Goal: Information Seeking & Learning: Learn about a topic

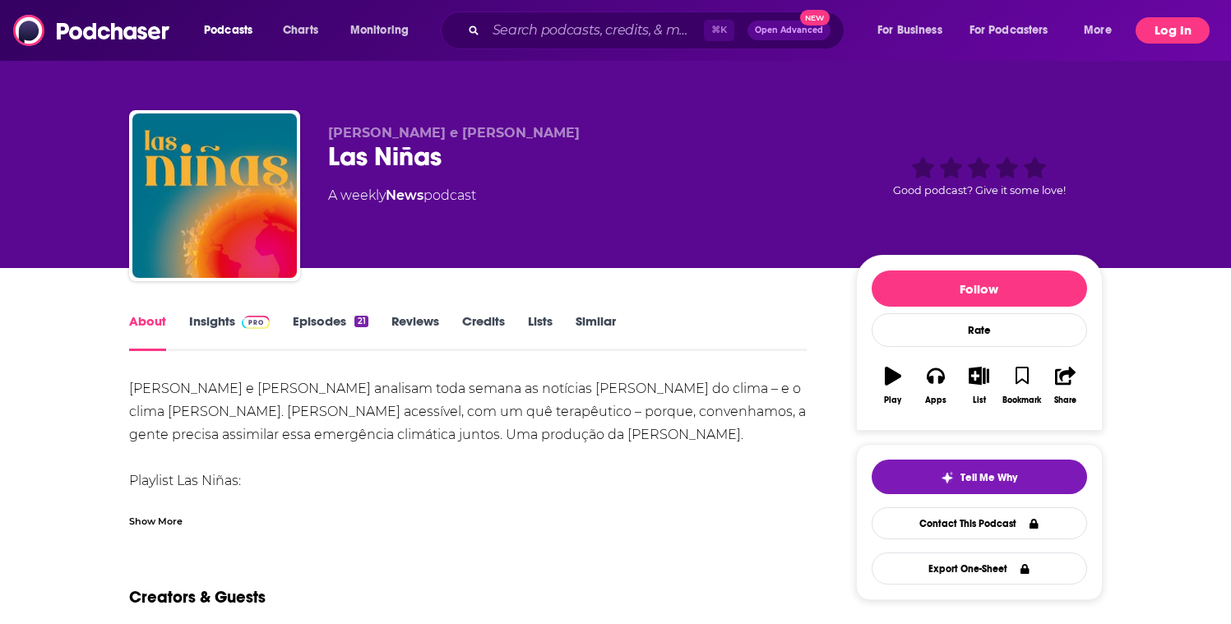
click at [1159, 31] on button "Log In" at bounding box center [1173, 30] width 74 height 26
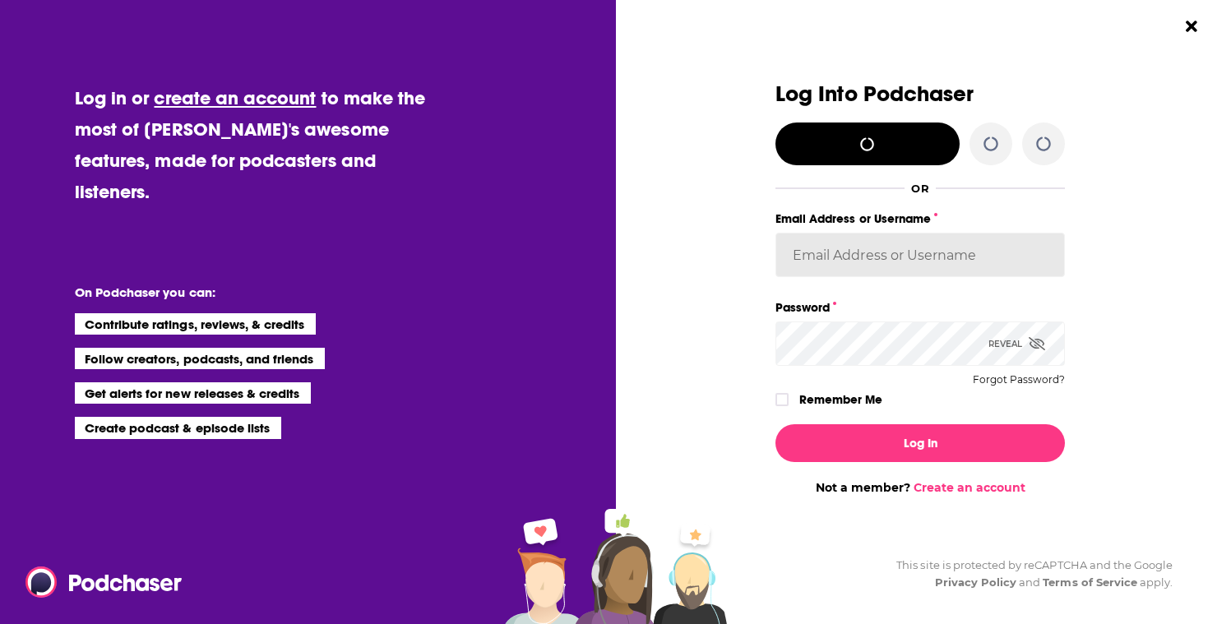
type input "gpg2"
click at [1039, 343] on icon "Dialog" at bounding box center [1037, 343] width 16 height 13
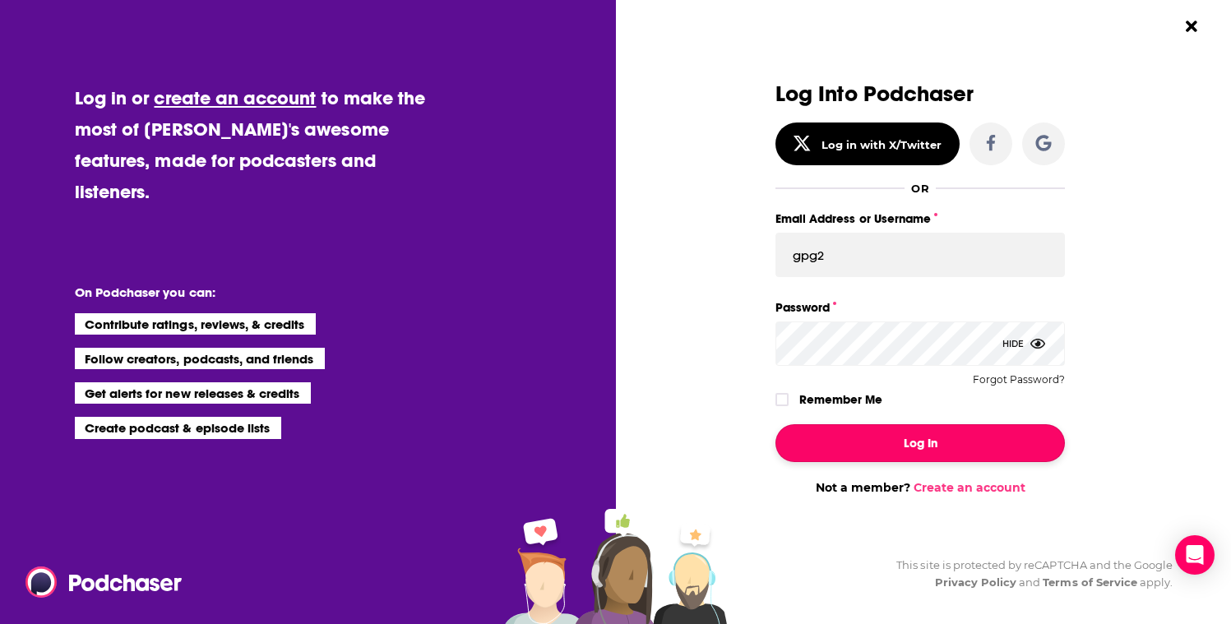
click at [807, 455] on button "Log In" at bounding box center [919, 443] width 289 height 38
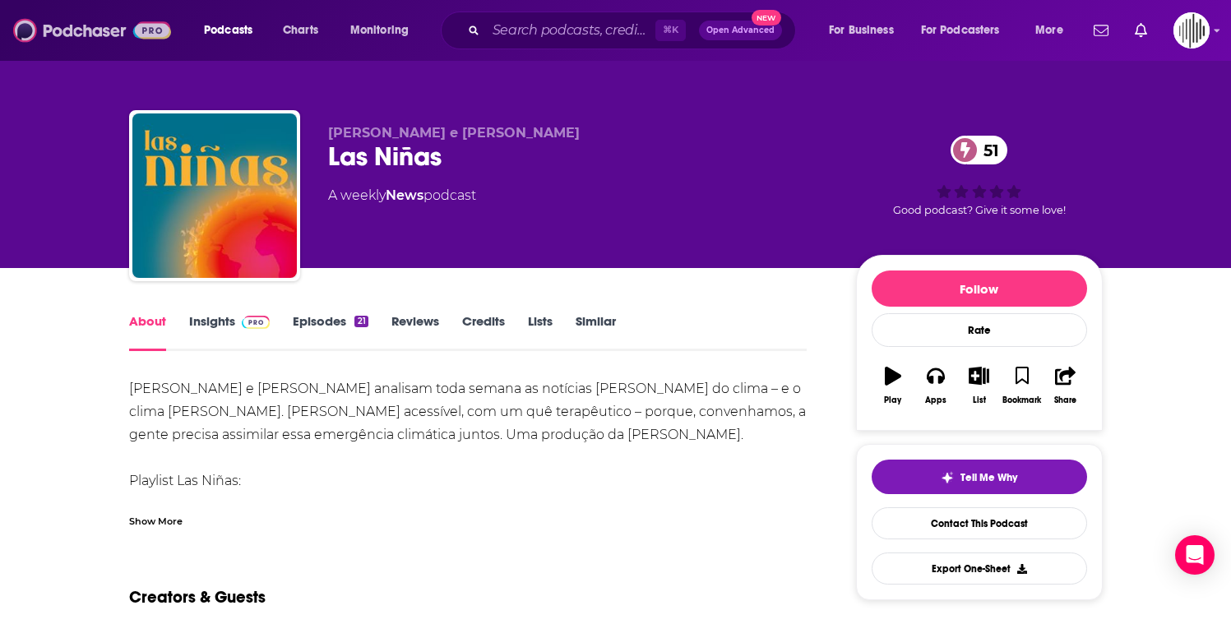
click at [83, 31] on img at bounding box center [92, 30] width 158 height 31
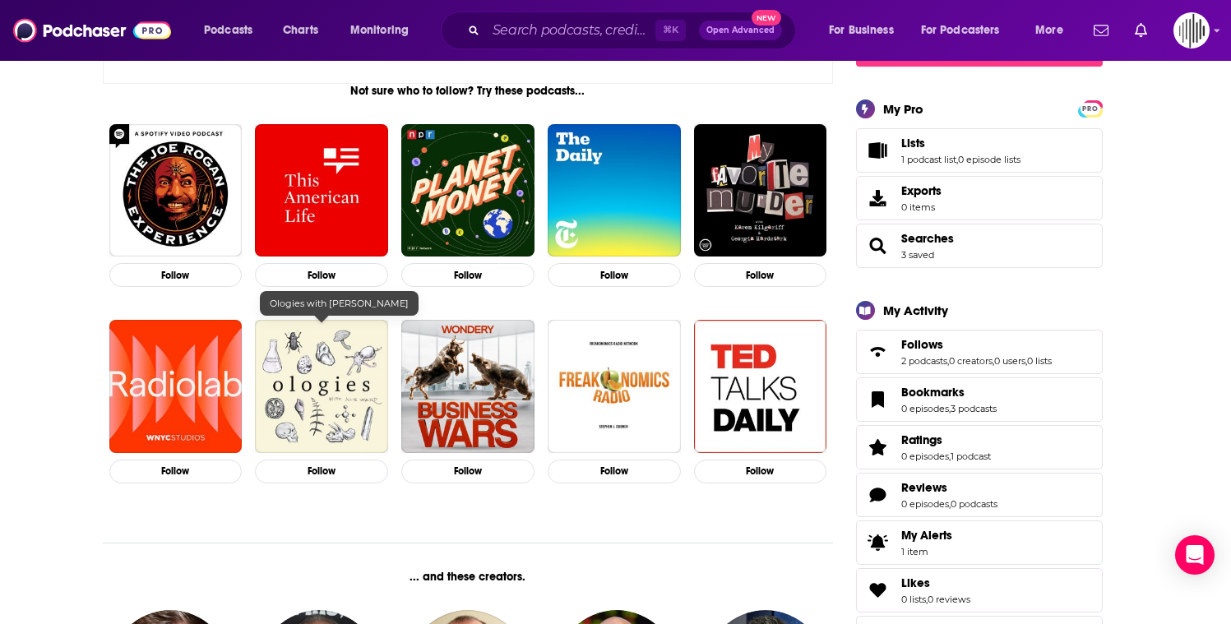
scroll to position [272, 0]
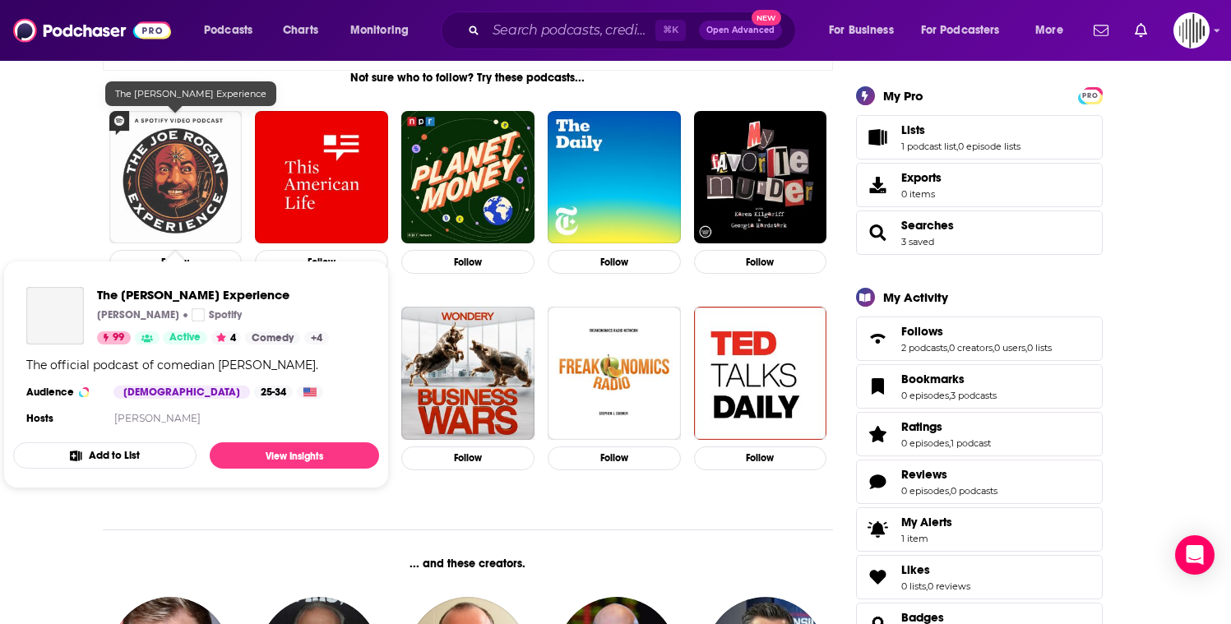
click at [180, 199] on img "The Joe Rogan Experience" at bounding box center [175, 177] width 133 height 133
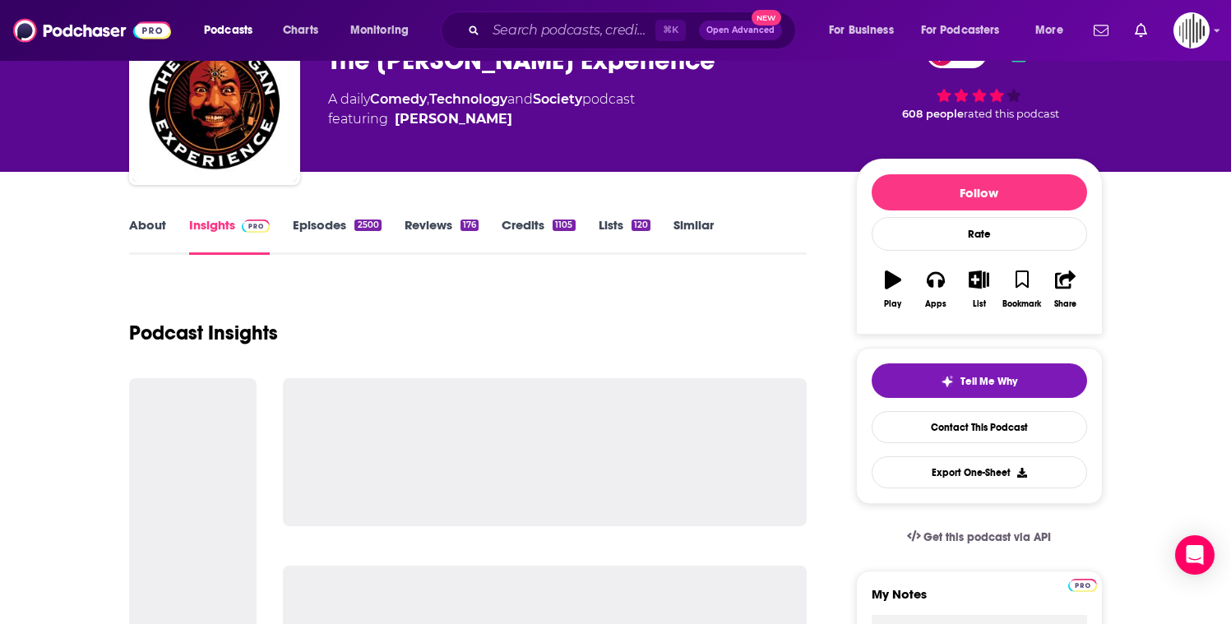
scroll to position [104, 0]
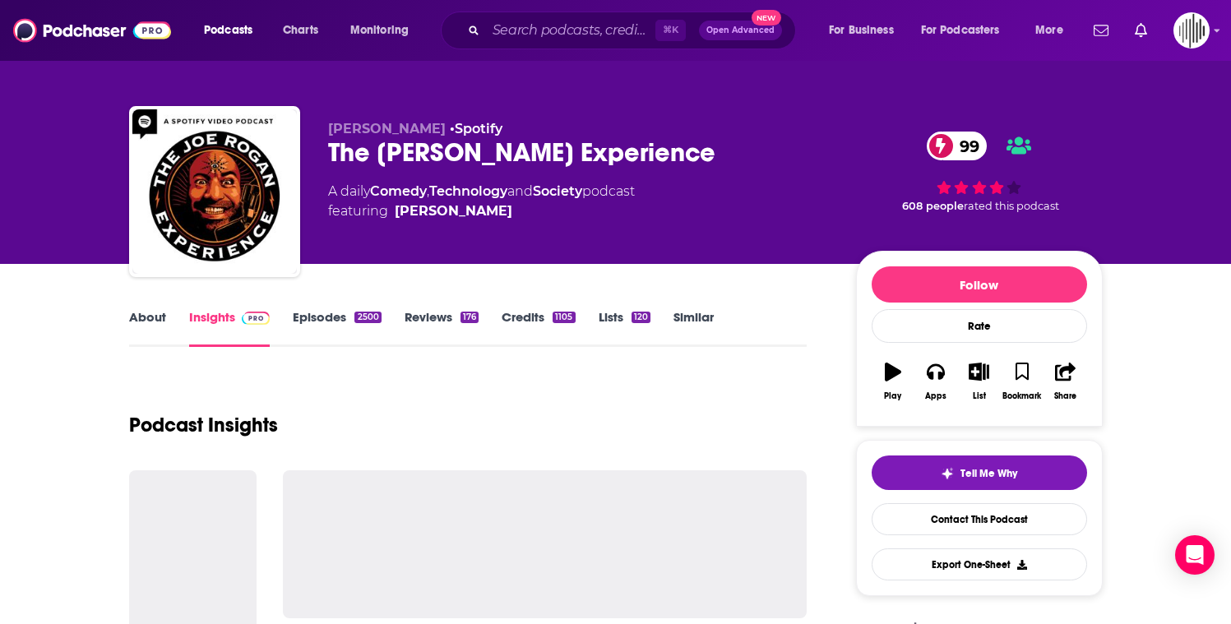
scroll to position [3, 0]
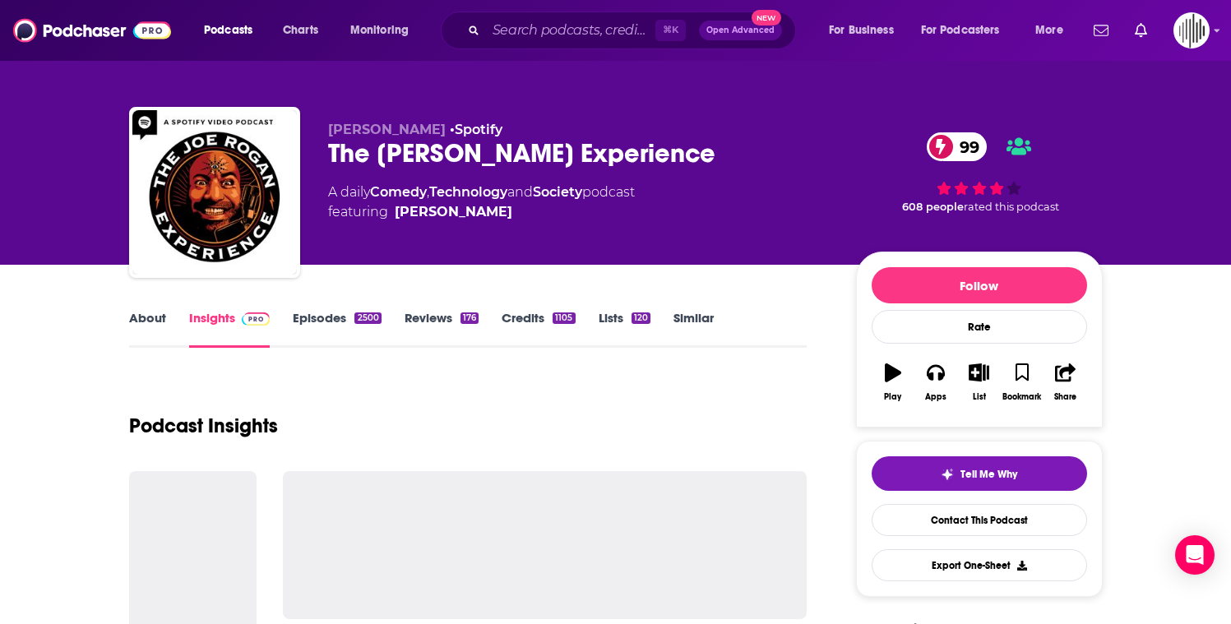
click at [164, 322] on link "About" at bounding box center [147, 329] width 37 height 38
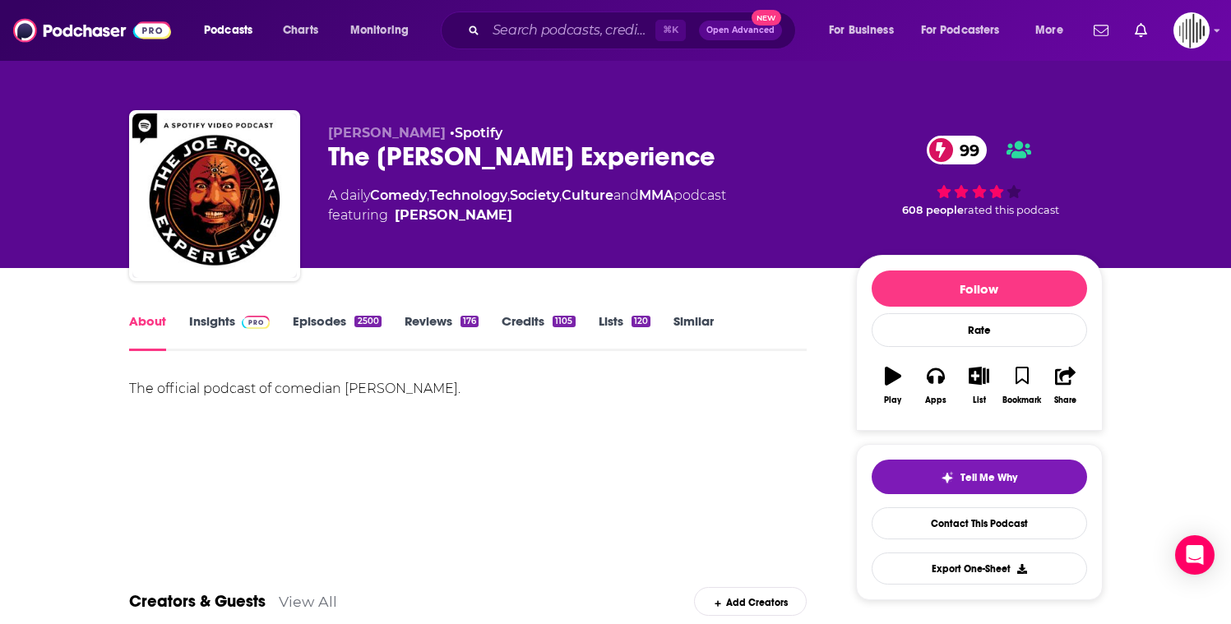
click at [230, 325] on link "Insights" at bounding box center [229, 332] width 81 height 38
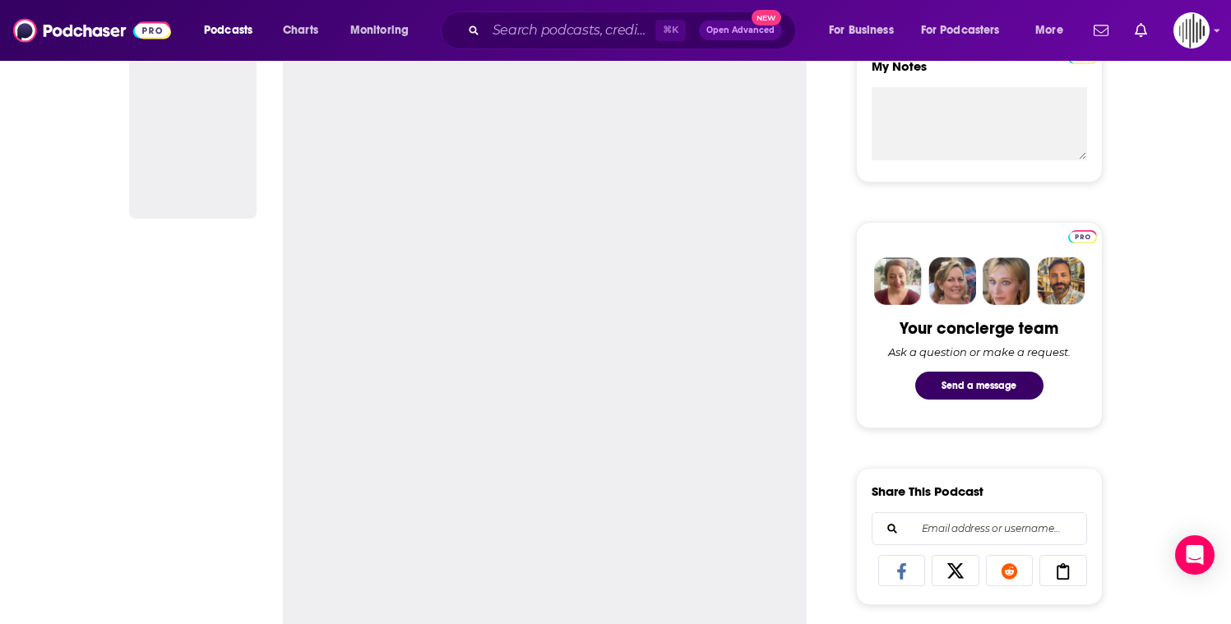
scroll to position [638, 0]
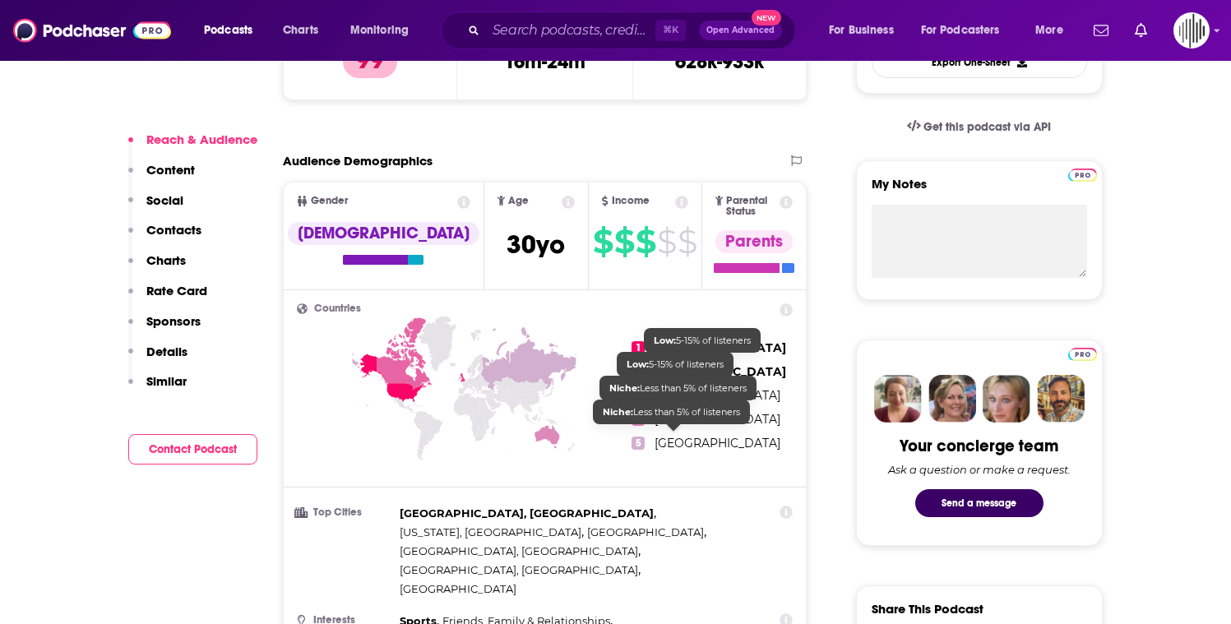
scroll to position [513, 0]
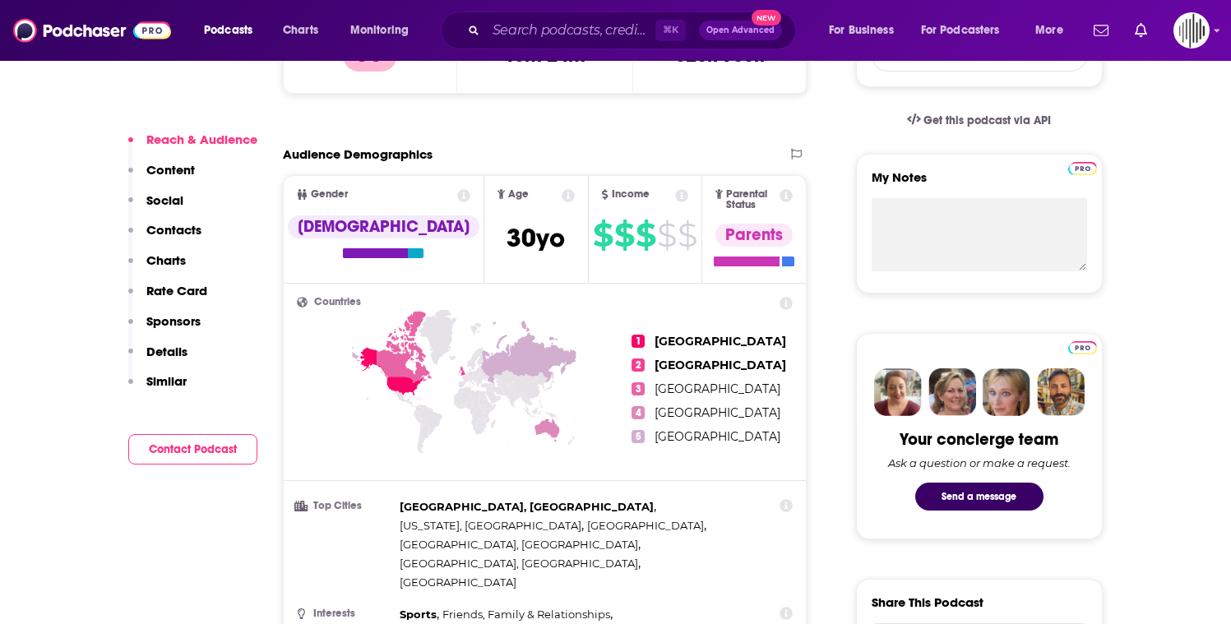
click at [160, 170] on p "Content" at bounding box center [170, 170] width 49 height 16
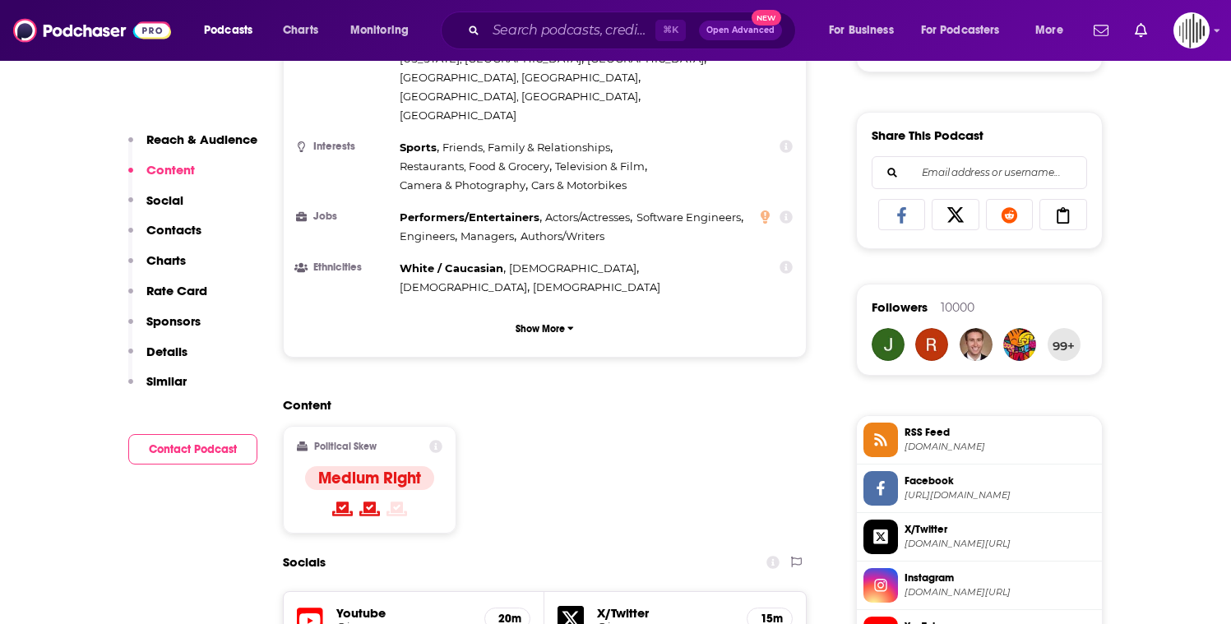
scroll to position [987, 0]
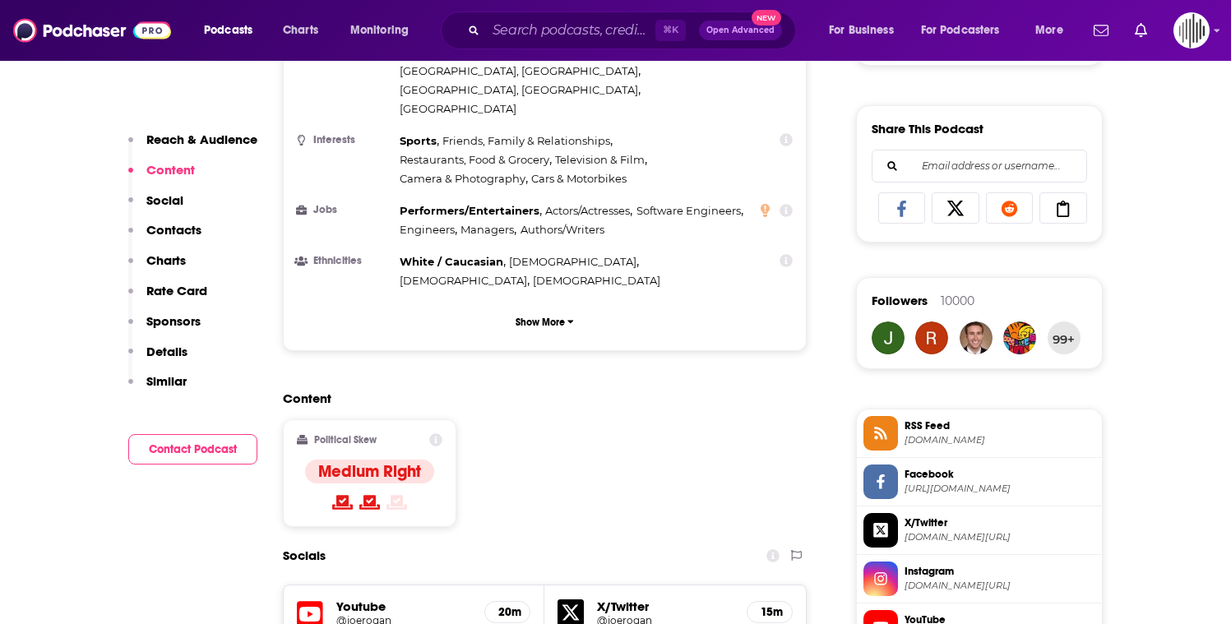
click at [186, 234] on p "Contacts" at bounding box center [173, 230] width 55 height 16
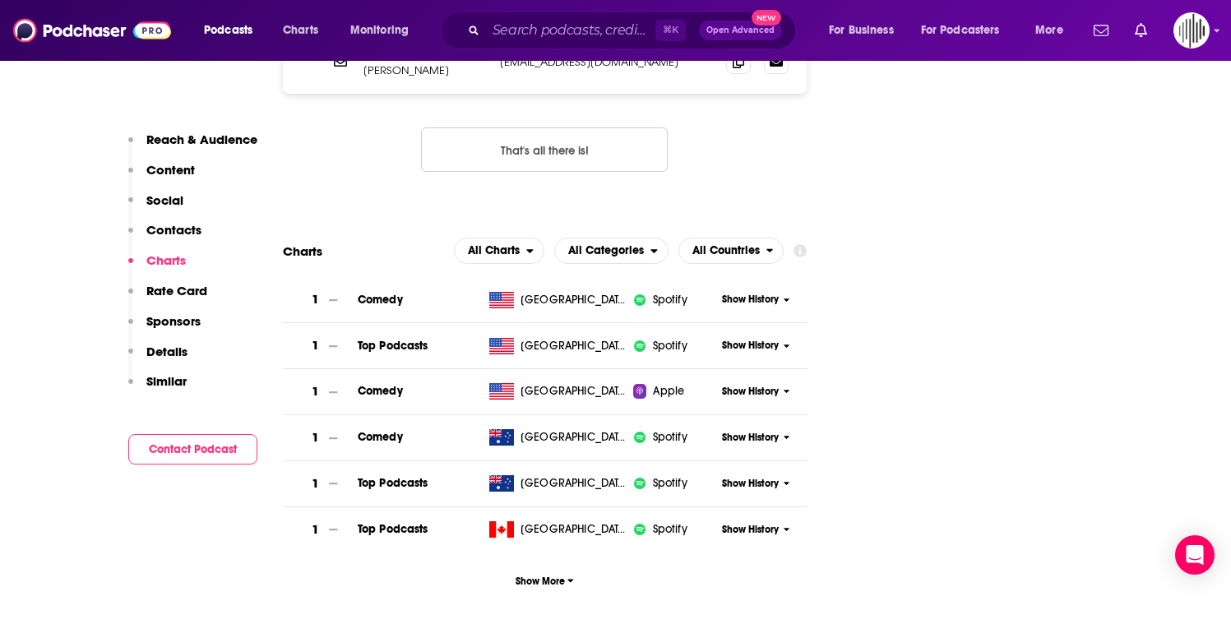
scroll to position [2008, 0]
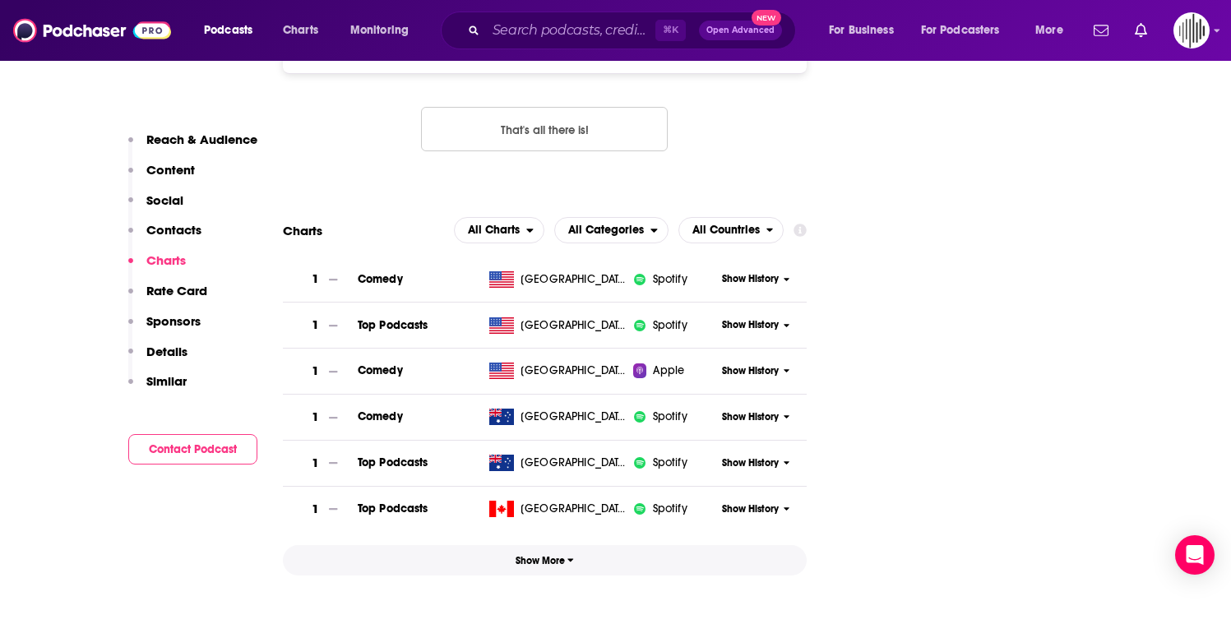
click at [548, 555] on span "Show More" at bounding box center [545, 561] width 58 height 12
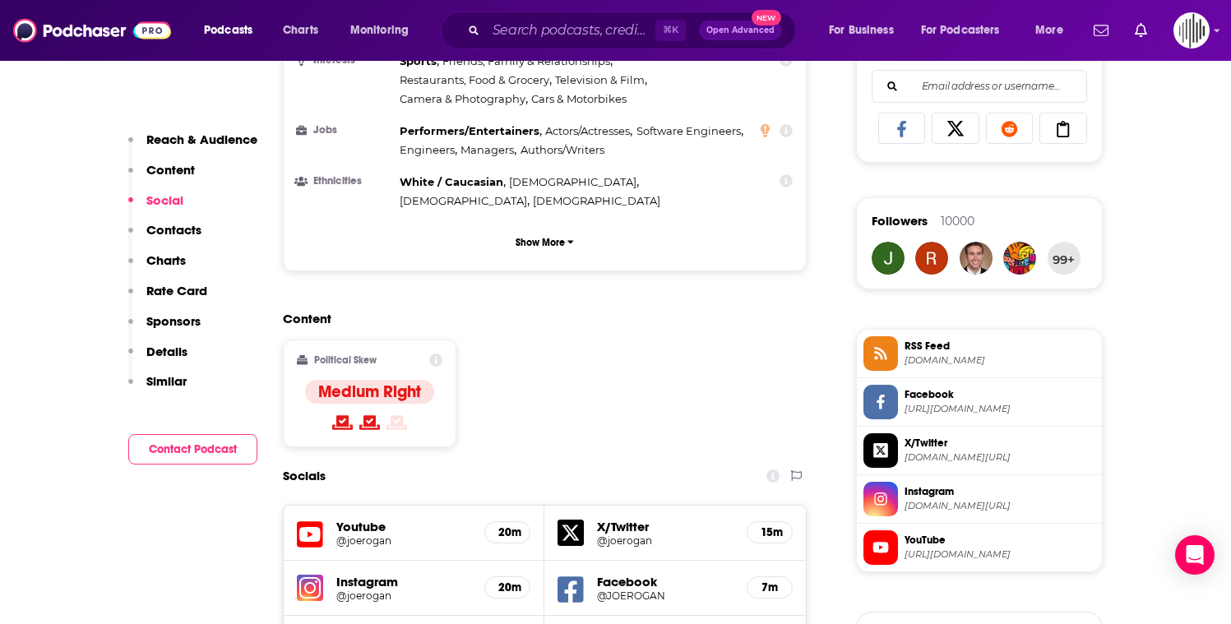
scroll to position [1061, 0]
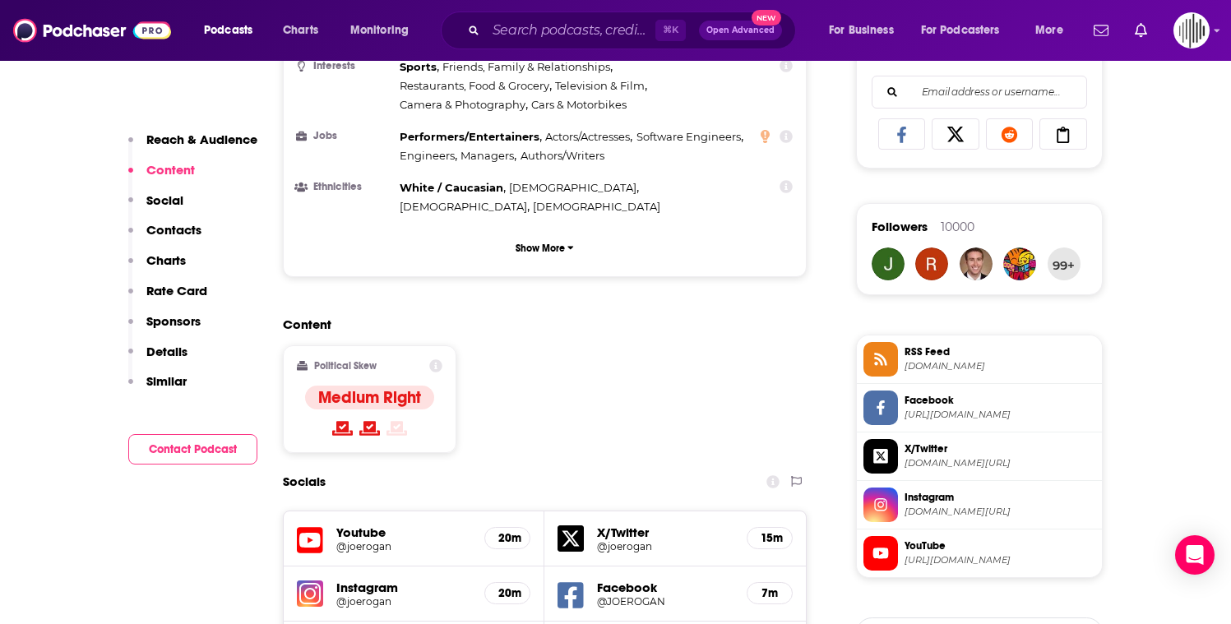
click at [181, 308] on button "Rate Card" at bounding box center [167, 298] width 79 height 30
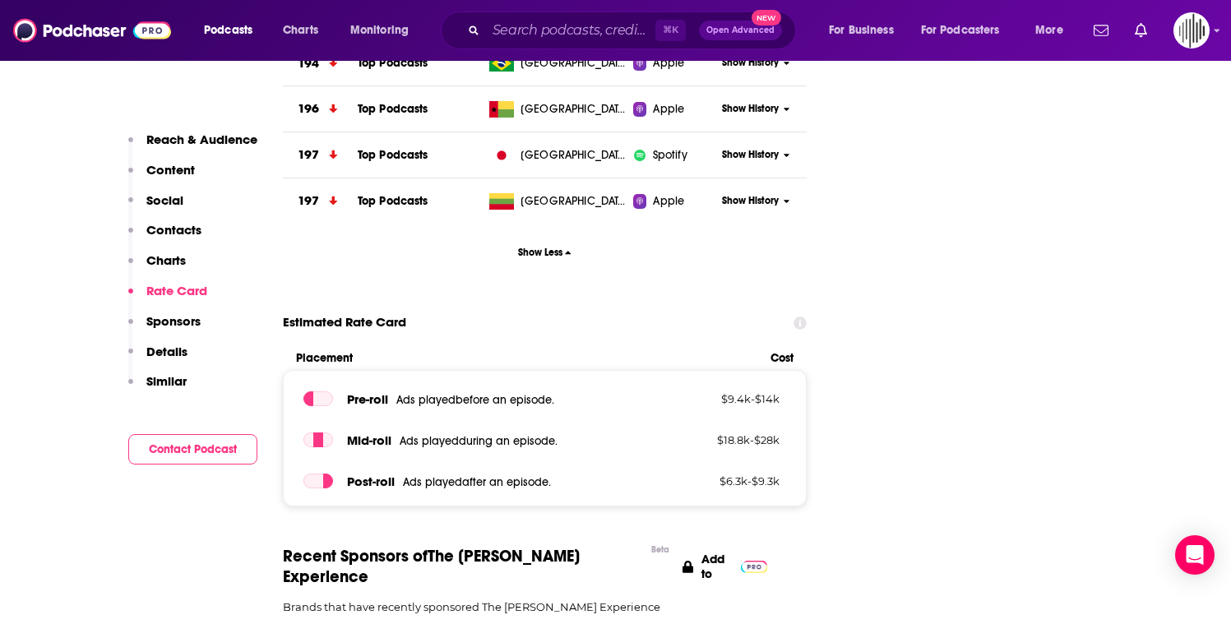
click at [181, 322] on p "Sponsors" at bounding box center [173, 321] width 54 height 16
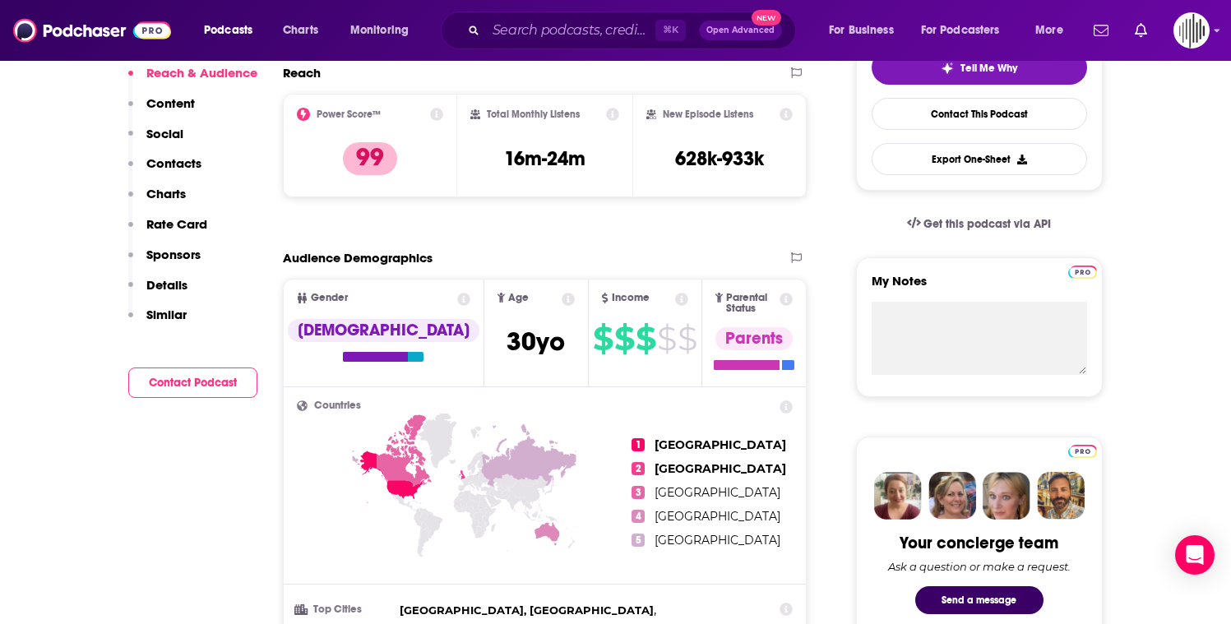
scroll to position [0, 0]
